Goal: Information Seeking & Learning: Learn about a topic

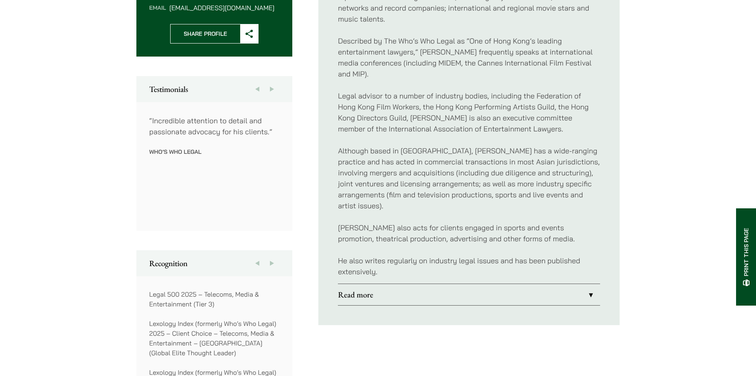
scroll to position [448, 0]
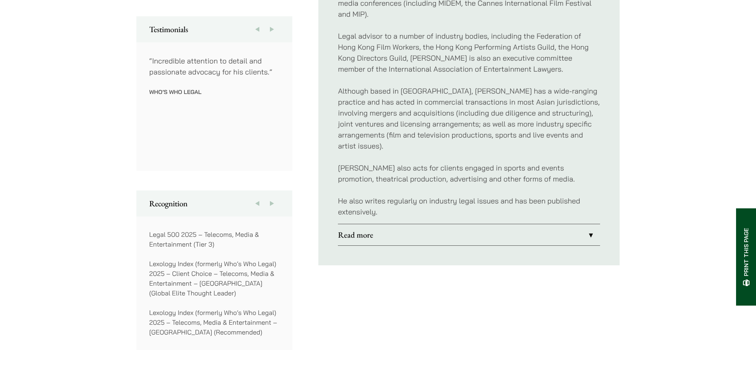
click at [467, 233] on link "Read more" at bounding box center [469, 234] width 262 height 21
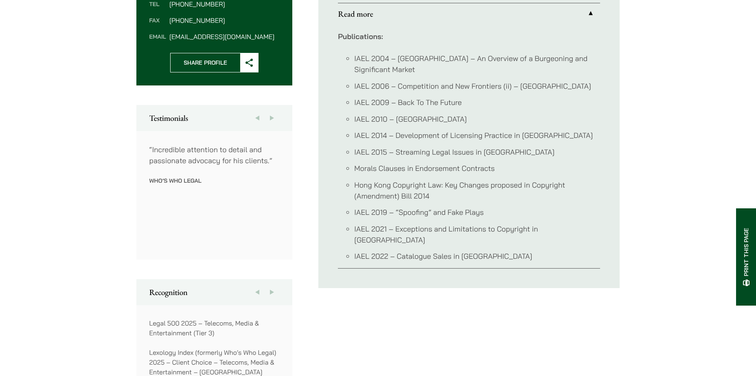
scroll to position [285, 0]
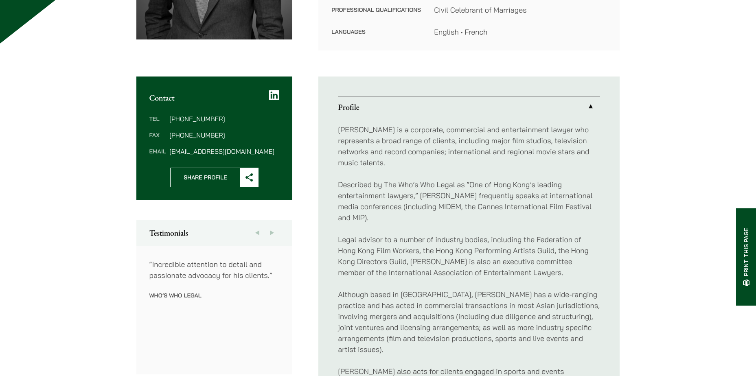
scroll to position [366, 0]
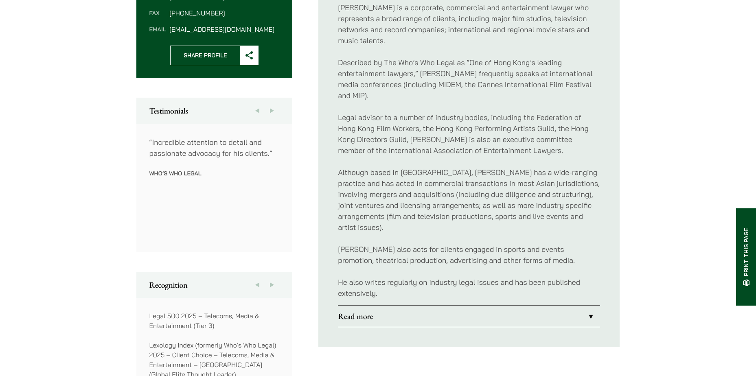
click at [479, 306] on link "Read more" at bounding box center [469, 316] width 262 height 21
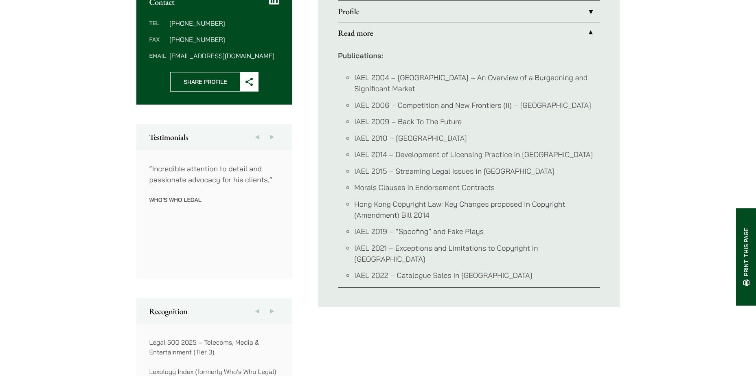
scroll to position [326, 0]
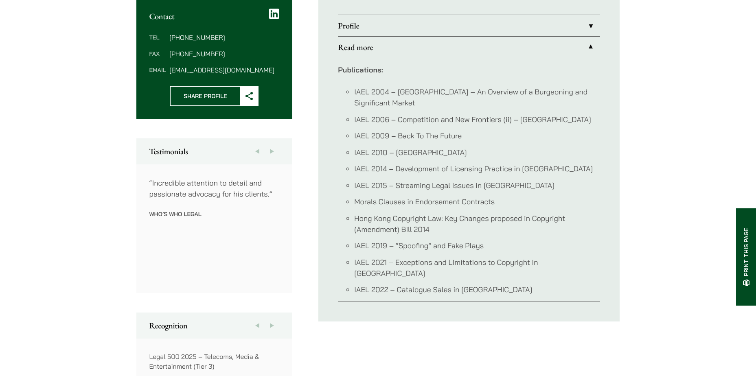
click at [398, 51] on link "Read more" at bounding box center [469, 47] width 262 height 21
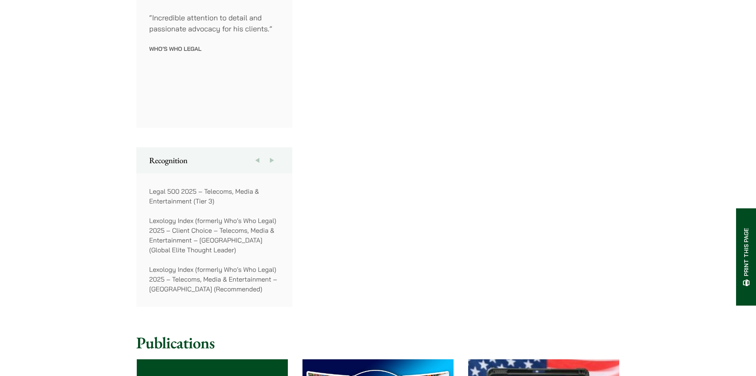
scroll to position [529, 0]
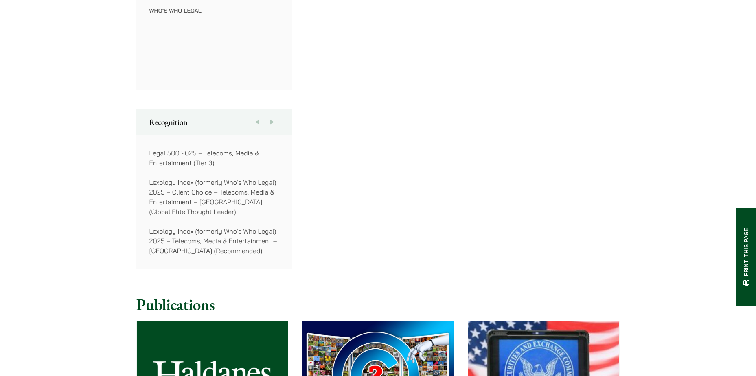
click at [276, 120] on button "Next" at bounding box center [272, 122] width 15 height 26
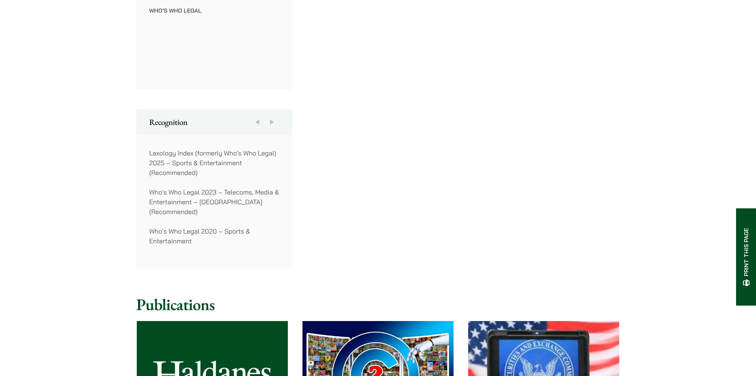
click at [275, 120] on button "Next" at bounding box center [272, 122] width 15 height 26
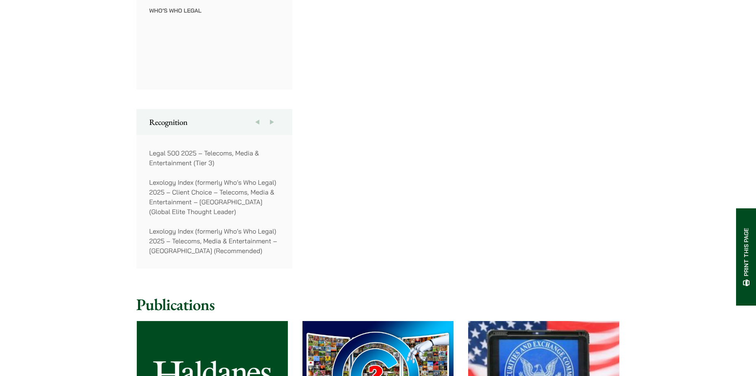
click at [275, 120] on button "Next" at bounding box center [272, 122] width 15 height 26
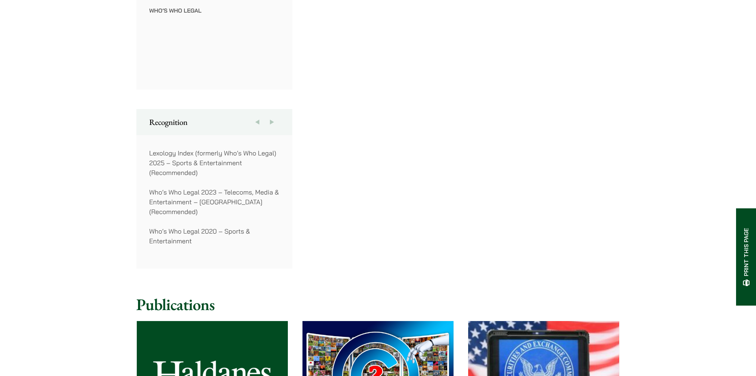
click at [275, 120] on button "Next" at bounding box center [272, 122] width 15 height 26
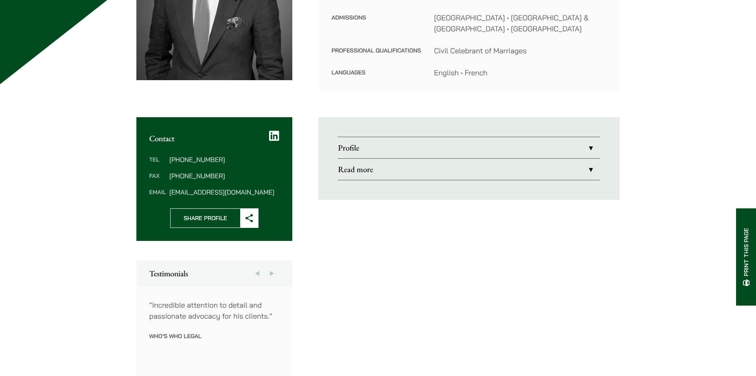
scroll to position [41, 0]
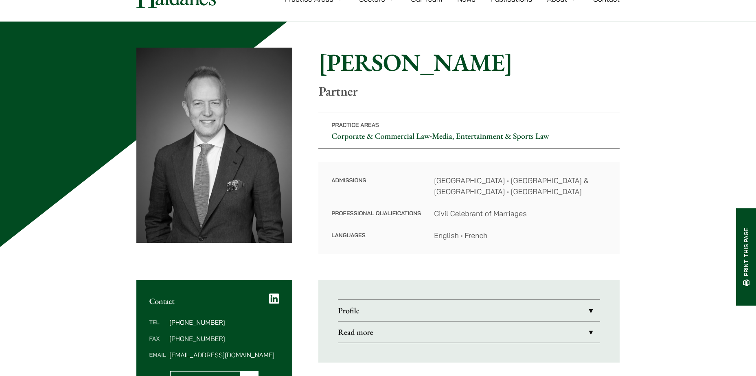
click at [443, 305] on link "Profile" at bounding box center [469, 310] width 262 height 21
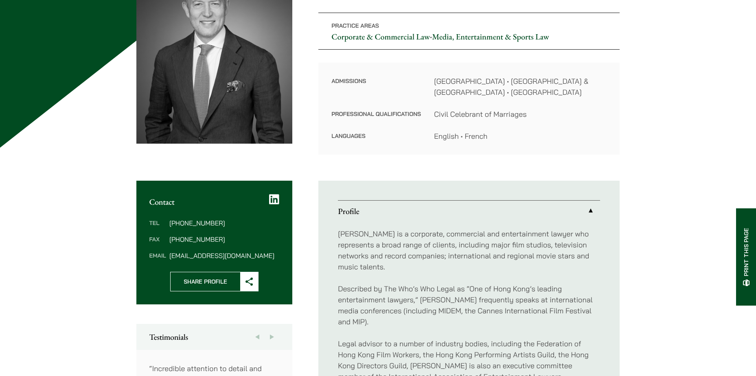
scroll to position [204, 0]
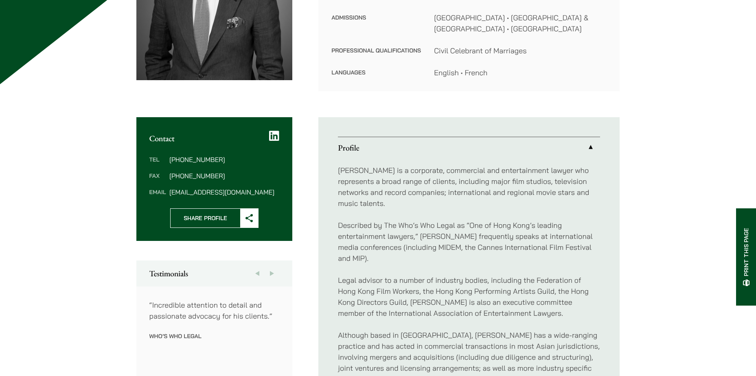
click at [375, 140] on link "Profile" at bounding box center [469, 147] width 262 height 21
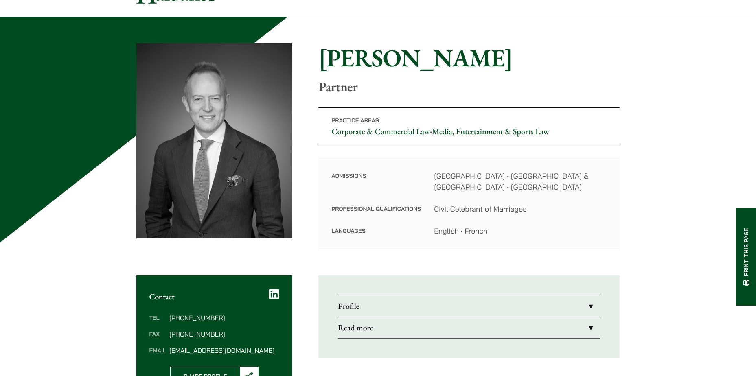
scroll to position [0, 0]
